Goal: Browse casually

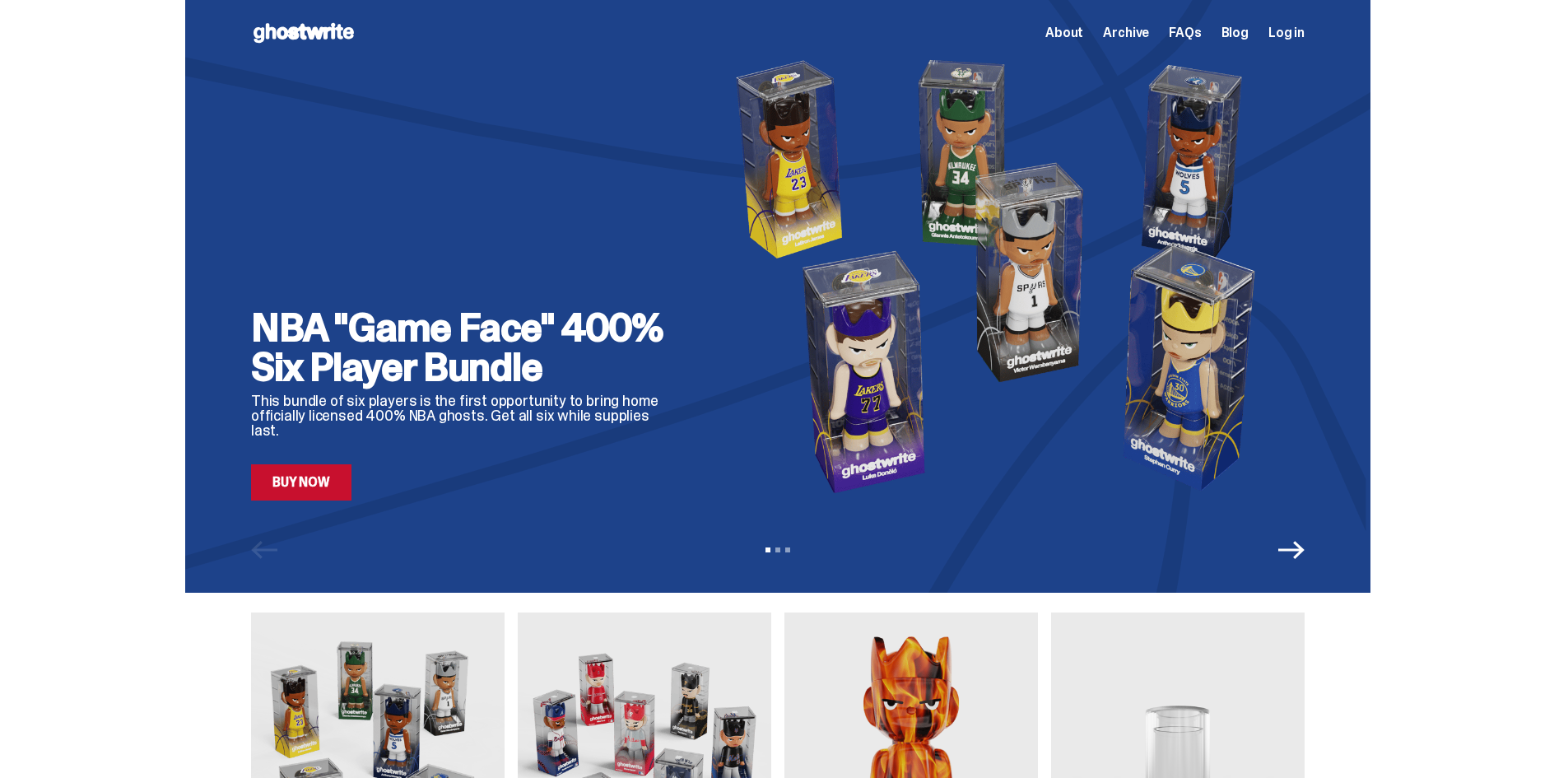
click at [1132, 34] on span "Archive" at bounding box center [1126, 33] width 46 height 13
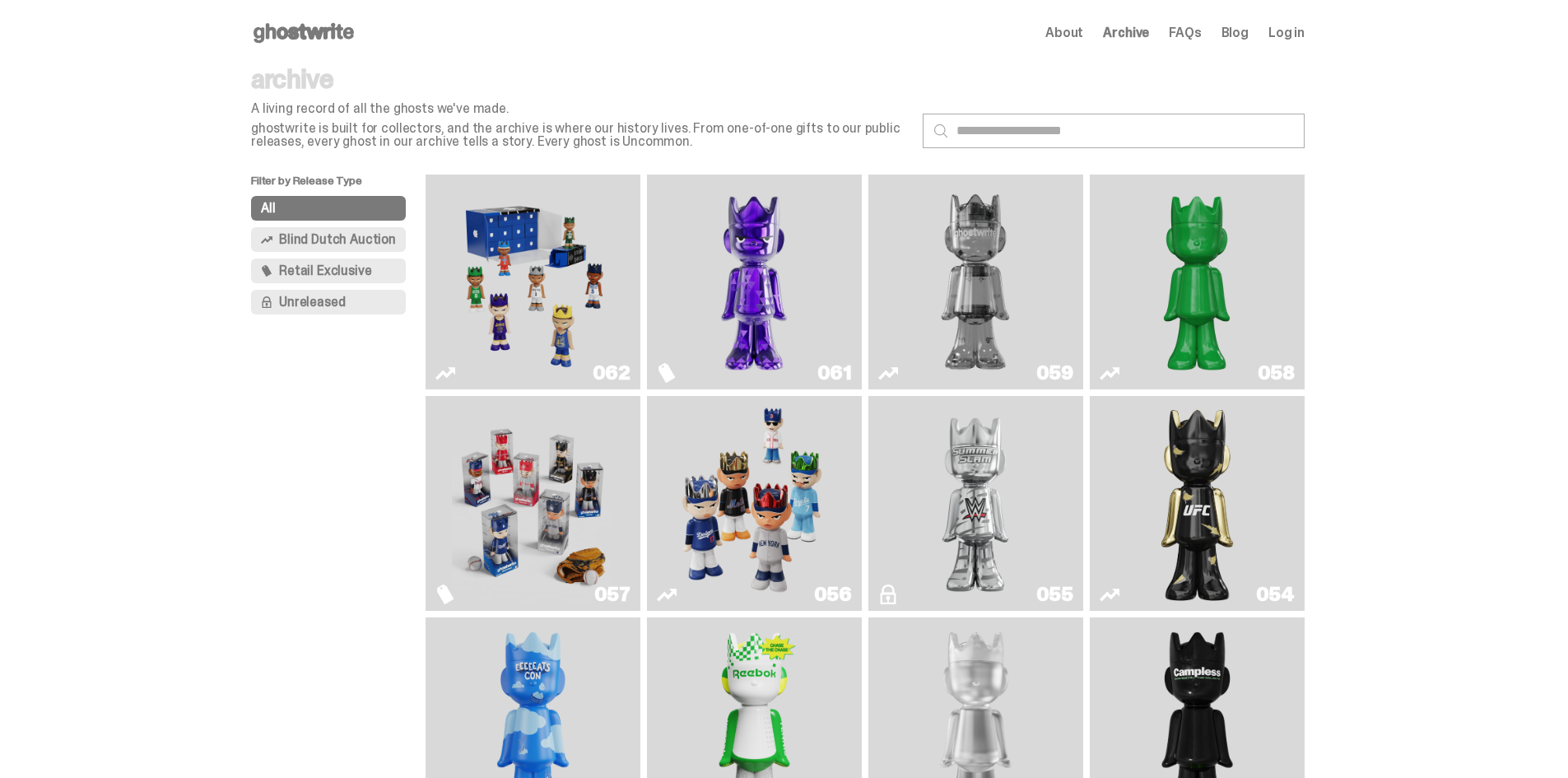
click at [996, 258] on img "Two" at bounding box center [975, 282] width 162 height 201
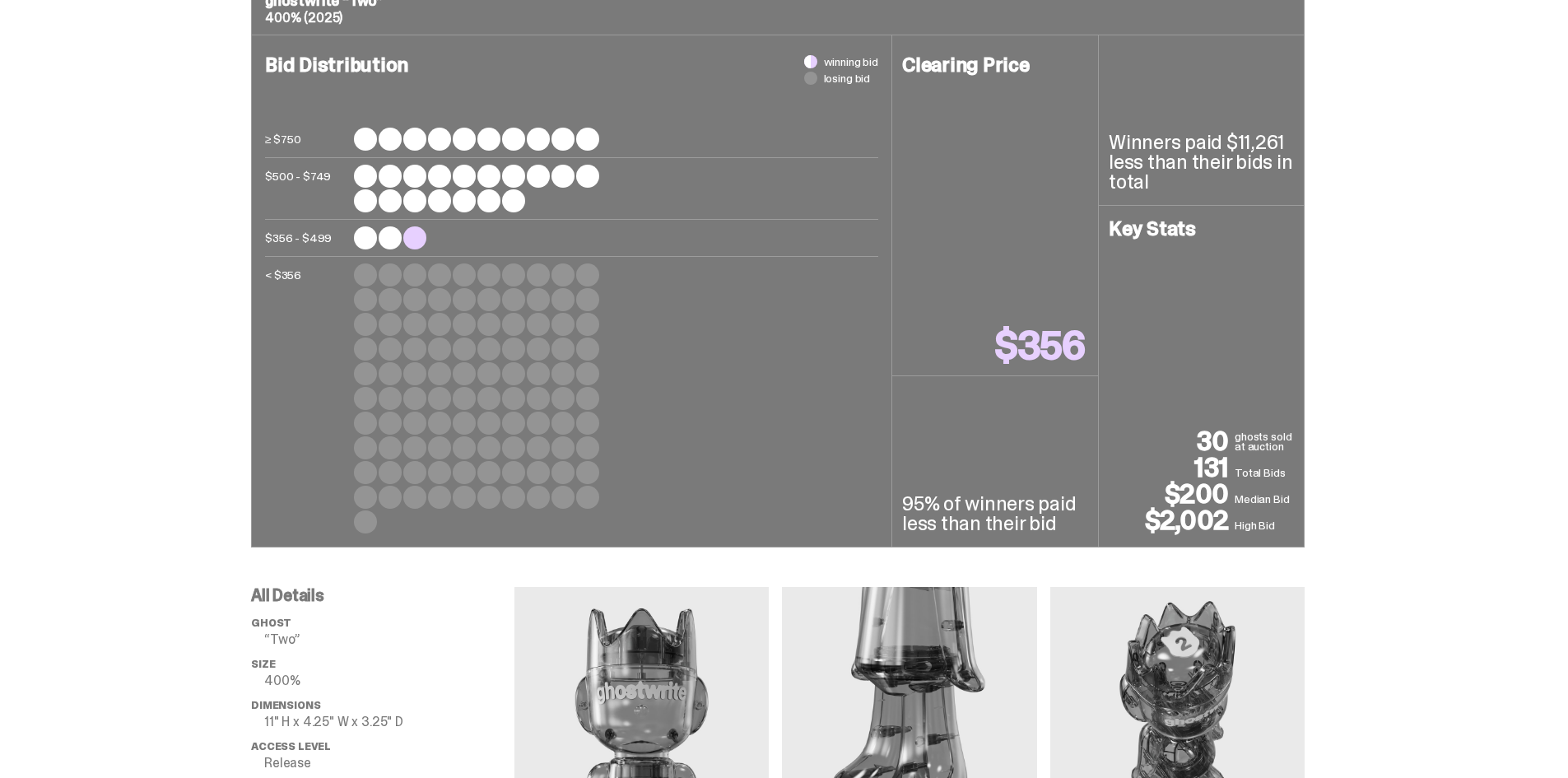
scroll to position [1372, 0]
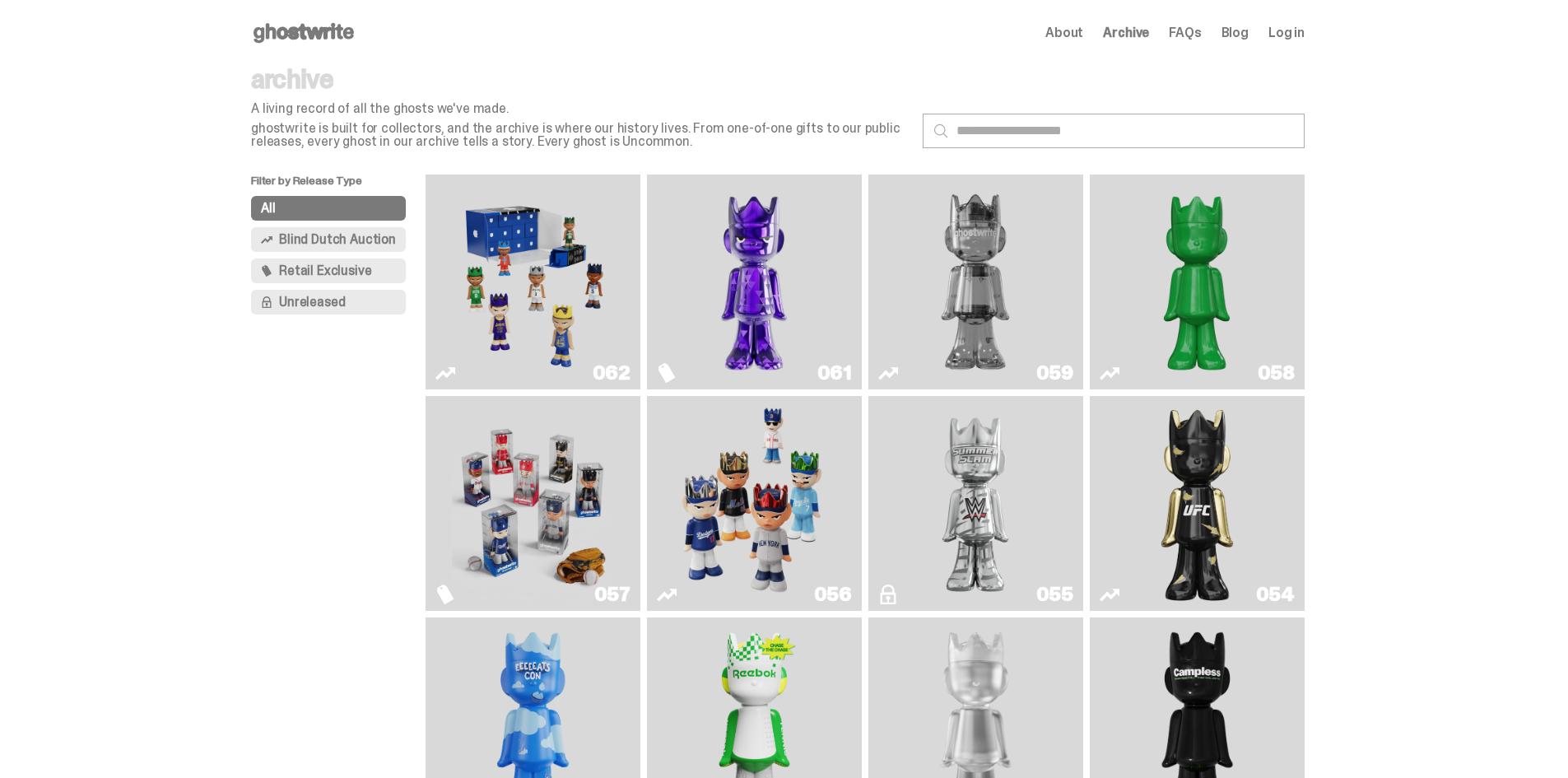
click at [1160, 231] on img "Schrödinger's ghost: Sunday Green" at bounding box center [1197, 282] width 162 height 201
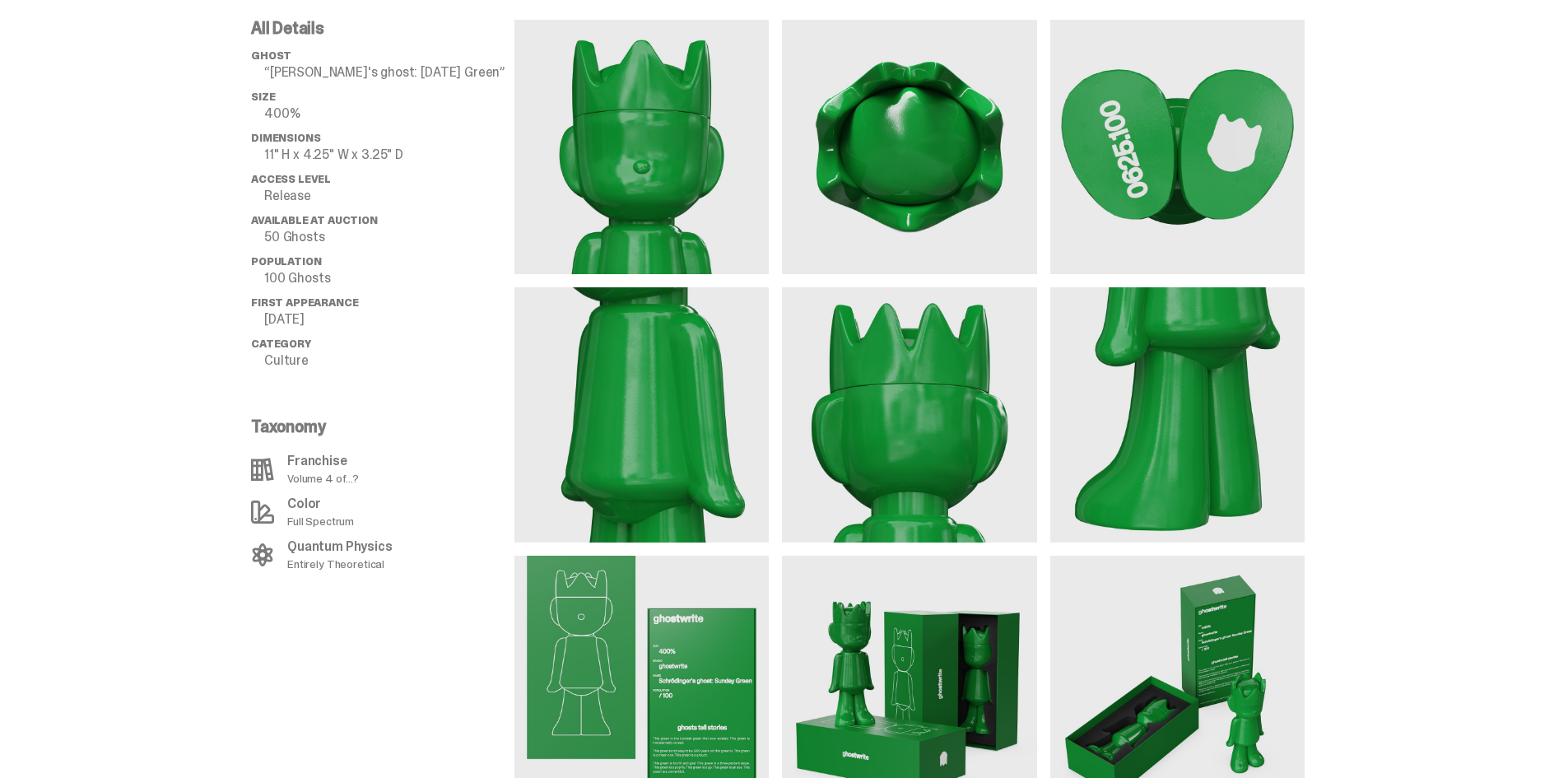
scroll to position [1098, 0]
